Goal: Contribute content: Add original content to the website for others to see

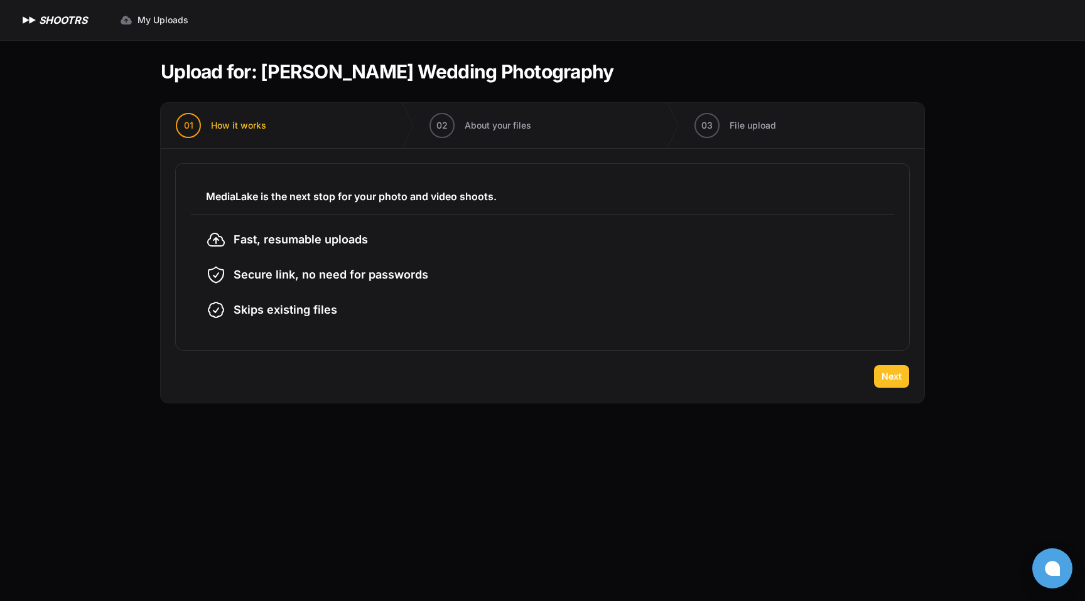
click at [887, 375] on span "Next" at bounding box center [891, 376] width 20 height 13
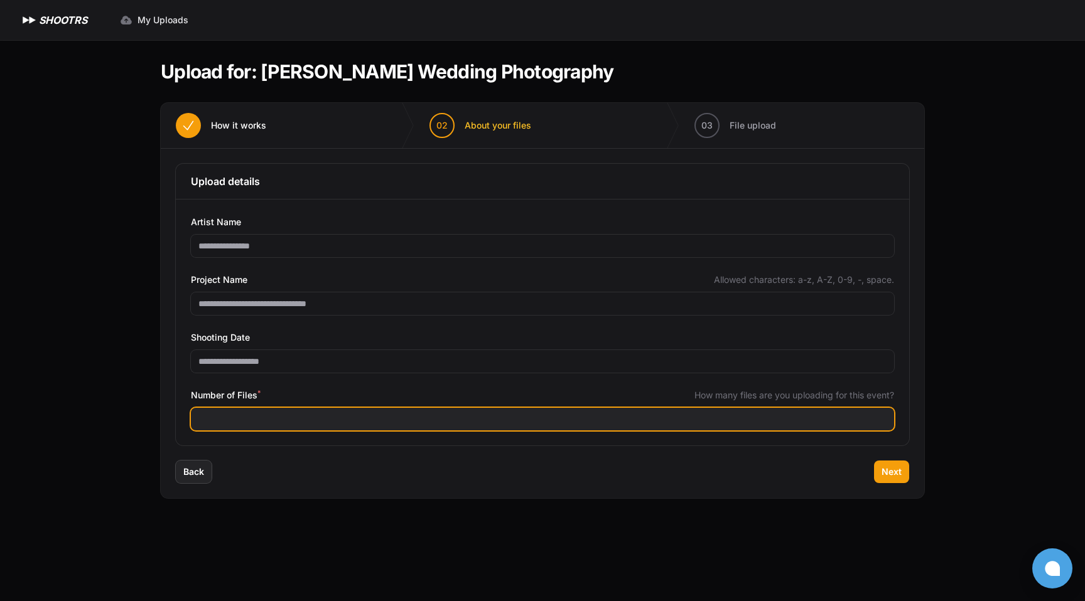
click at [446, 421] on input "Number of Files *" at bounding box center [542, 419] width 703 height 23
type input "****"
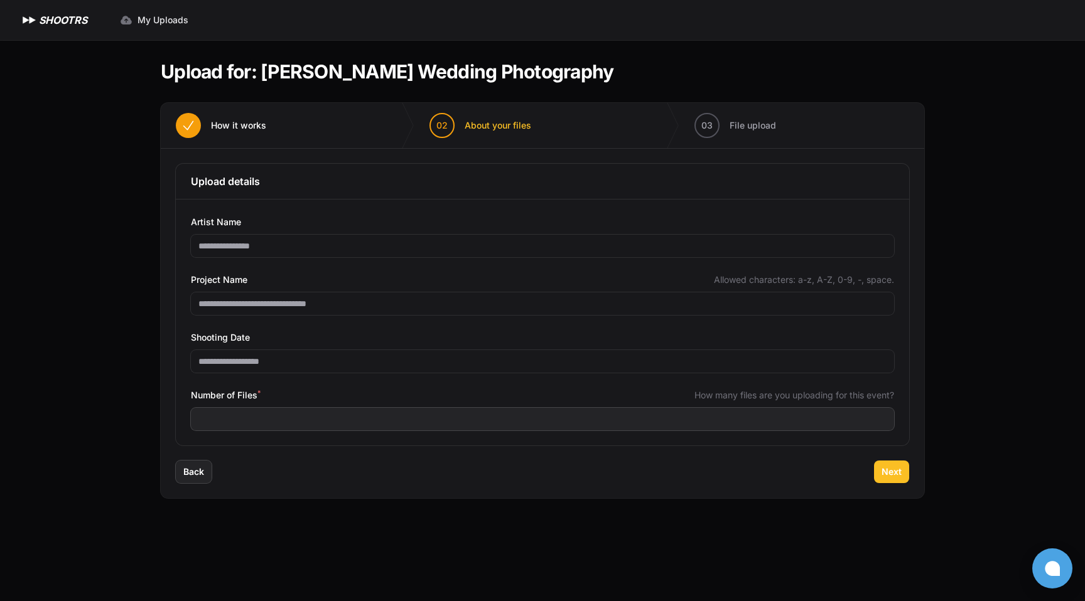
click at [899, 476] on span "Next" at bounding box center [891, 472] width 20 height 13
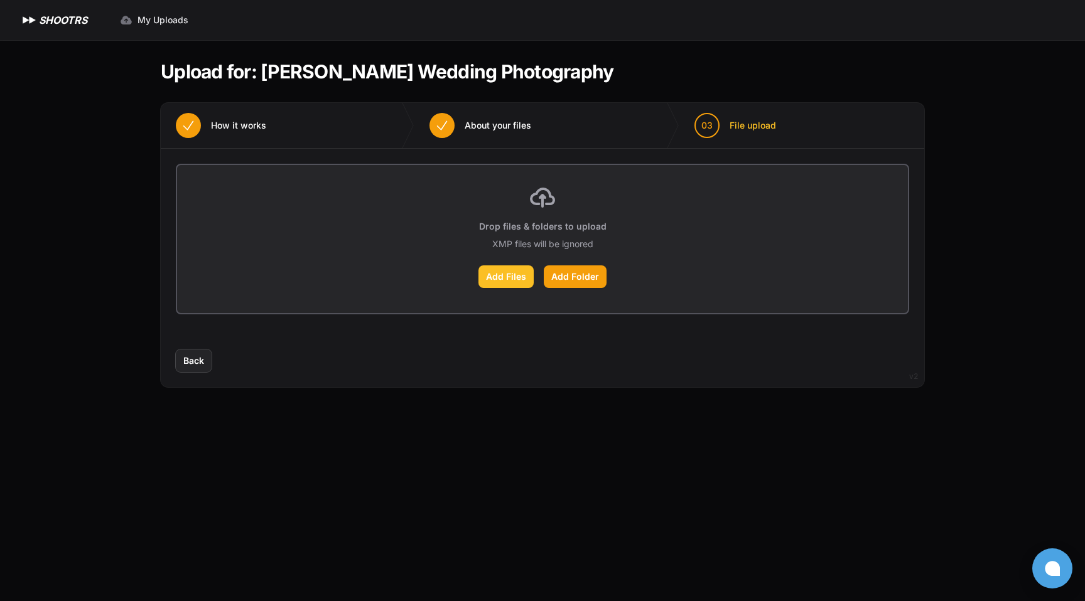
click at [493, 281] on label "Add Files" at bounding box center [505, 276] width 55 height 23
click at [0, 0] on input "Add Files" at bounding box center [0, 0] width 0 height 0
